Goal: Transaction & Acquisition: Purchase product/service

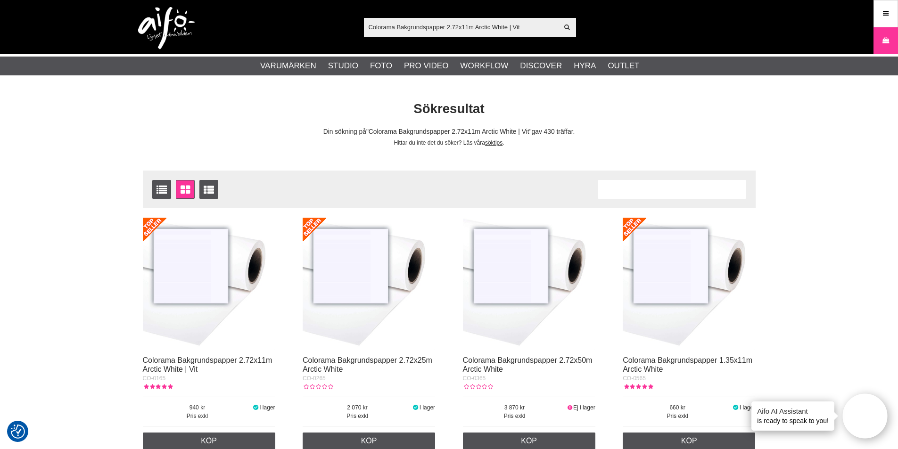
click at [224, 269] on img at bounding box center [209, 284] width 133 height 133
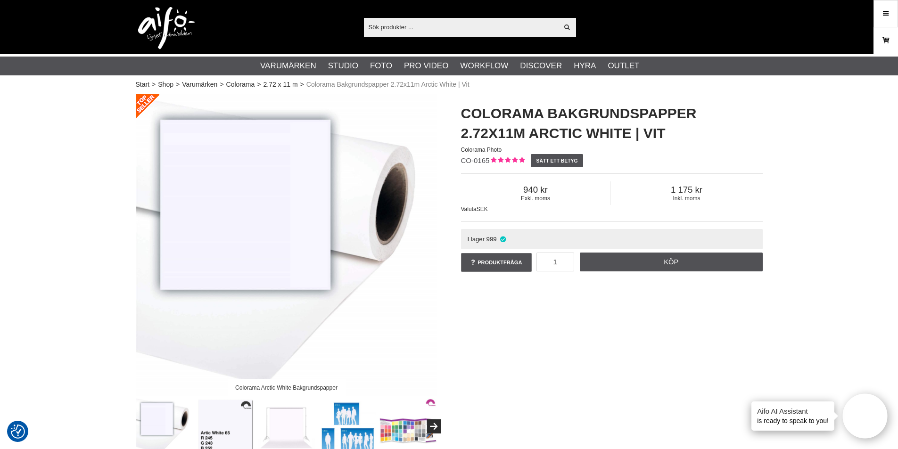
click at [889, 41] on icon at bounding box center [885, 40] width 9 height 10
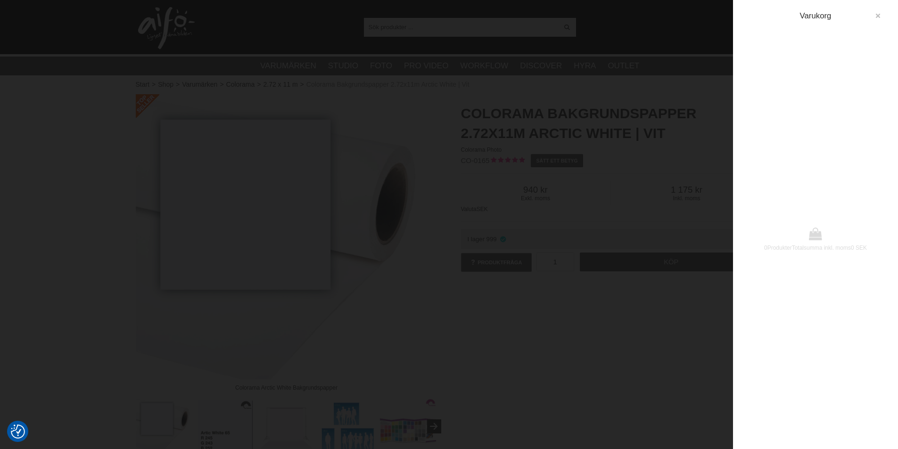
click at [874, 21] on button "button" at bounding box center [878, 16] width 17 height 17
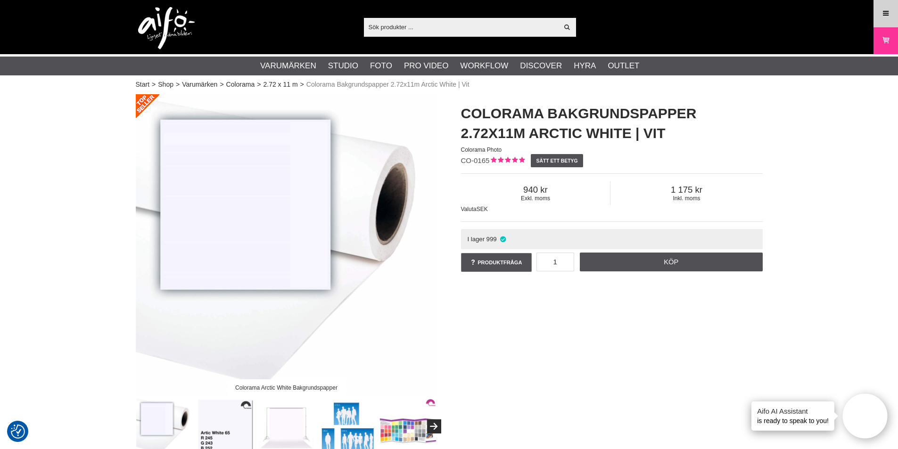
click at [892, 13] on link "Meny" at bounding box center [886, 13] width 24 height 22
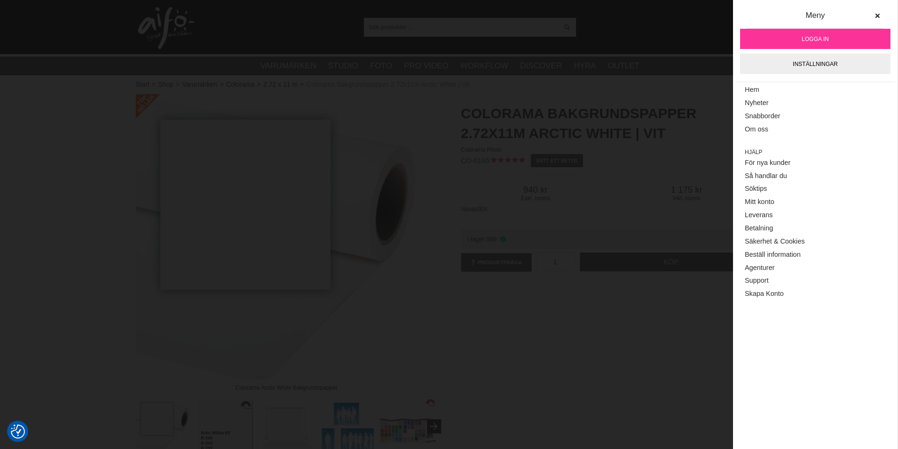
click at [828, 38] on span "Logga in" at bounding box center [815, 39] width 27 height 8
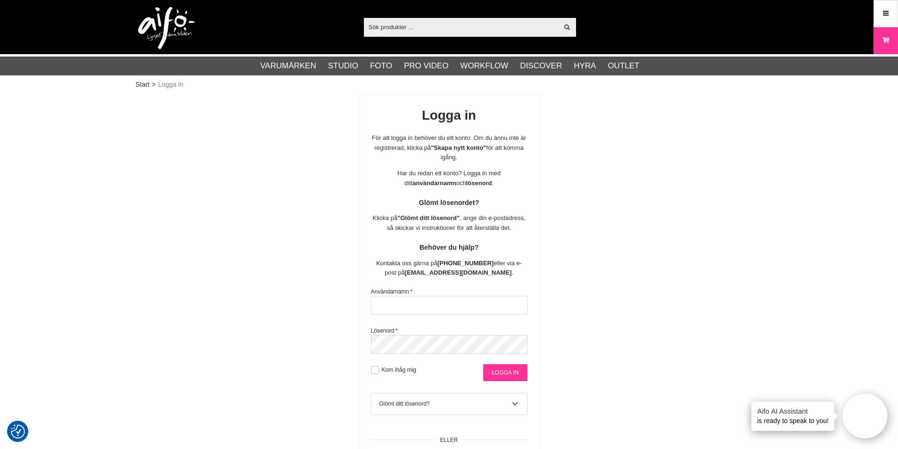
type input "Hernstson"
click at [501, 372] on input "Logga in" at bounding box center [505, 373] width 44 height 17
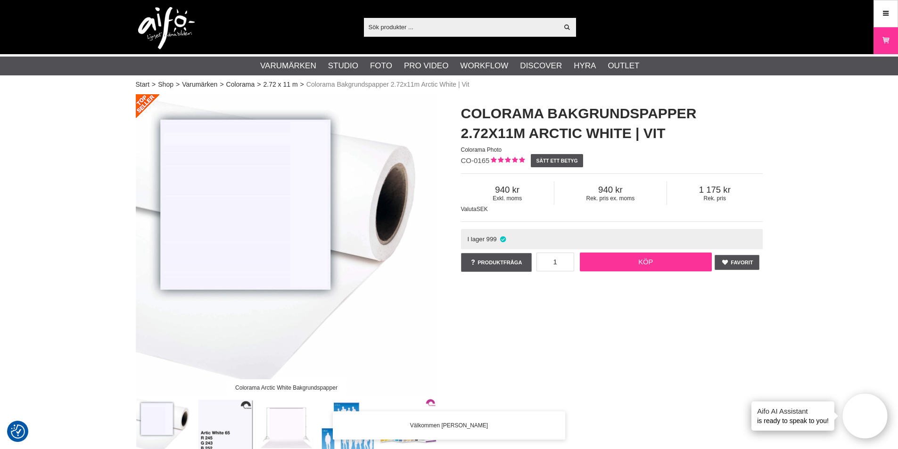
click at [606, 258] on link "Köp" at bounding box center [646, 262] width 132 height 19
